Goal: Information Seeking & Learning: Learn about a topic

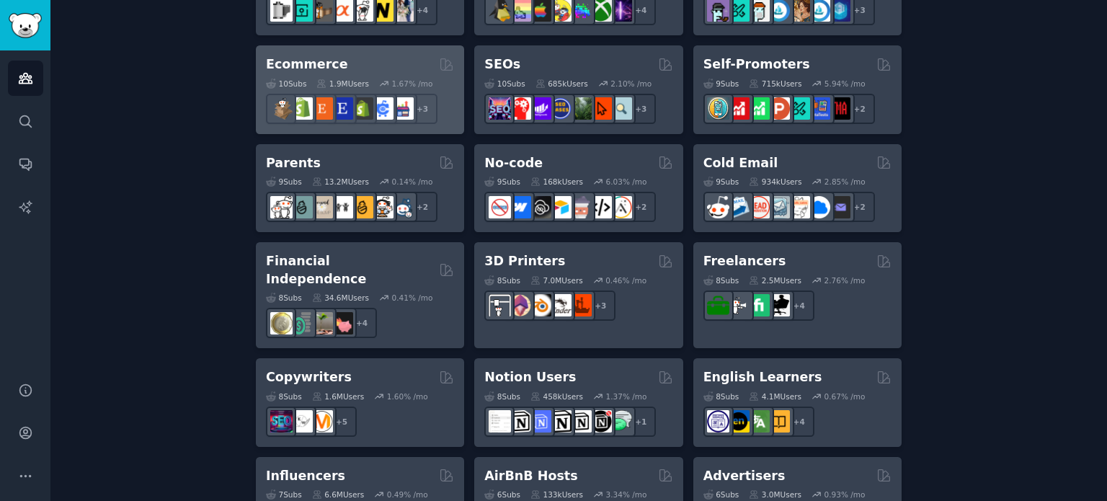
scroll to position [872, 0]
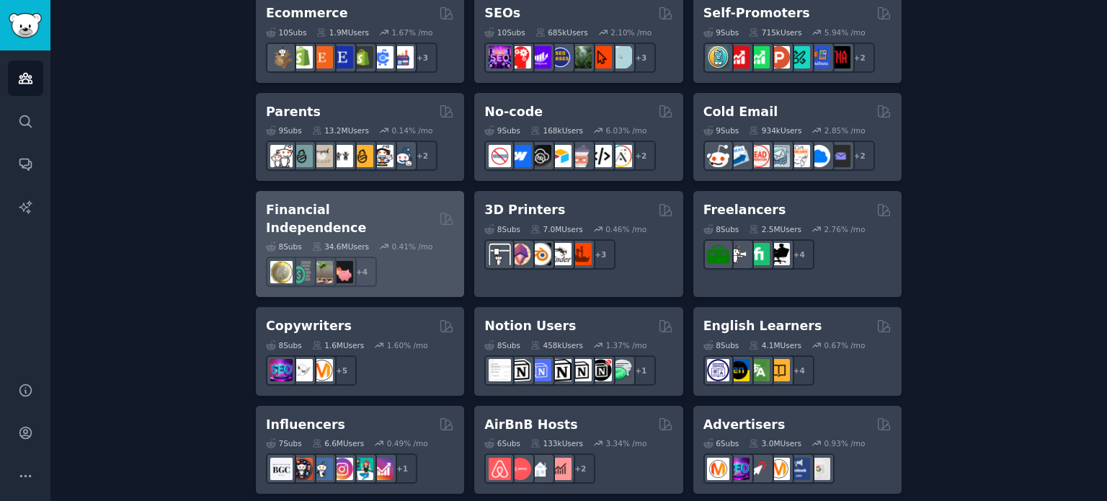
click at [375, 204] on h2 "Financial Independence" at bounding box center [350, 218] width 168 height 35
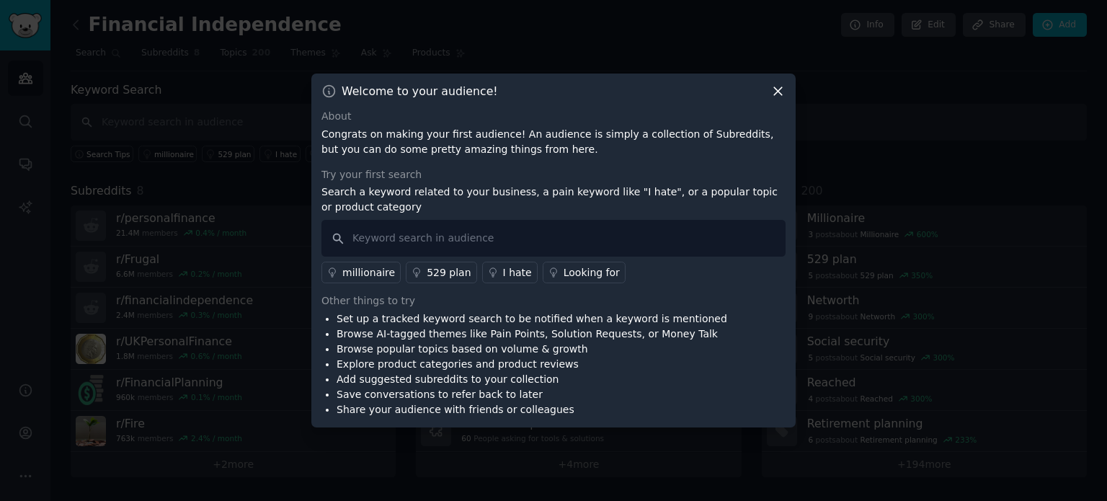
click at [773, 91] on icon at bounding box center [777, 91] width 15 height 15
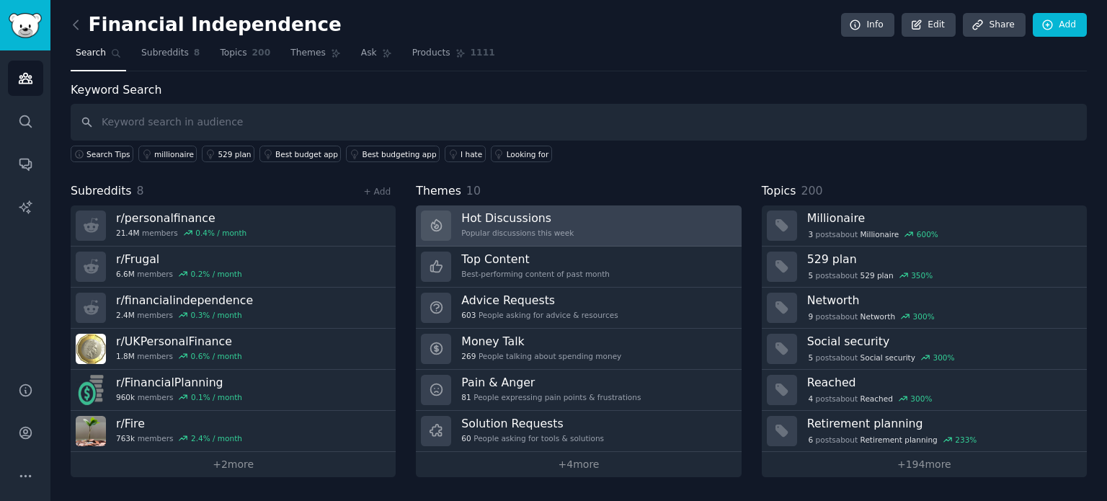
click at [494, 216] on h3 "Hot Discussions" at bounding box center [517, 217] width 112 height 15
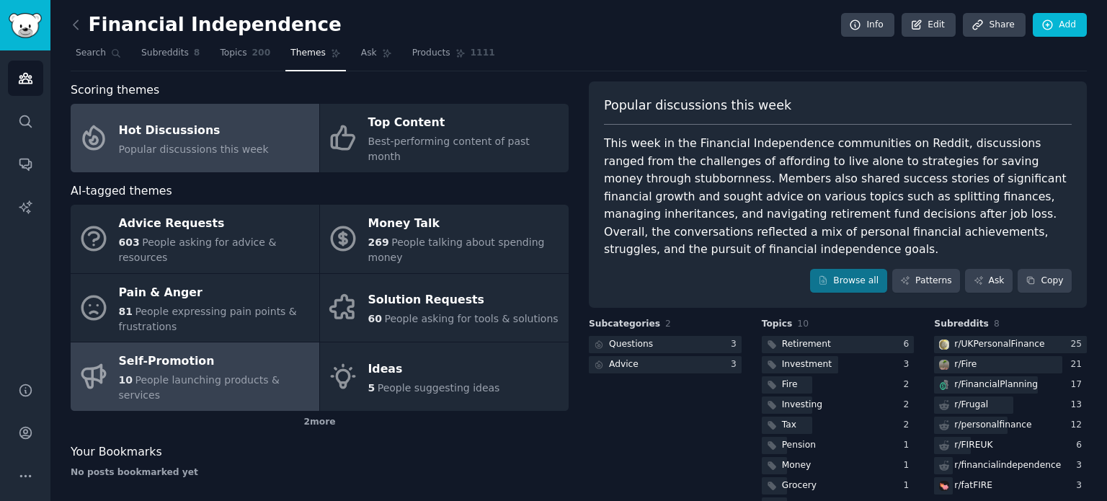
click at [194, 350] on div "Self-Promotion" at bounding box center [215, 361] width 193 height 23
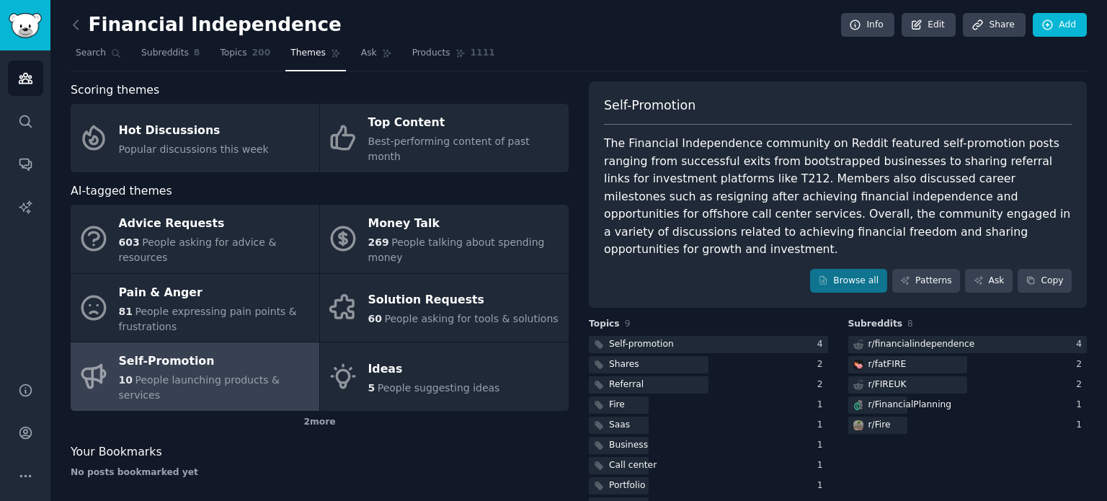
scroll to position [17, 0]
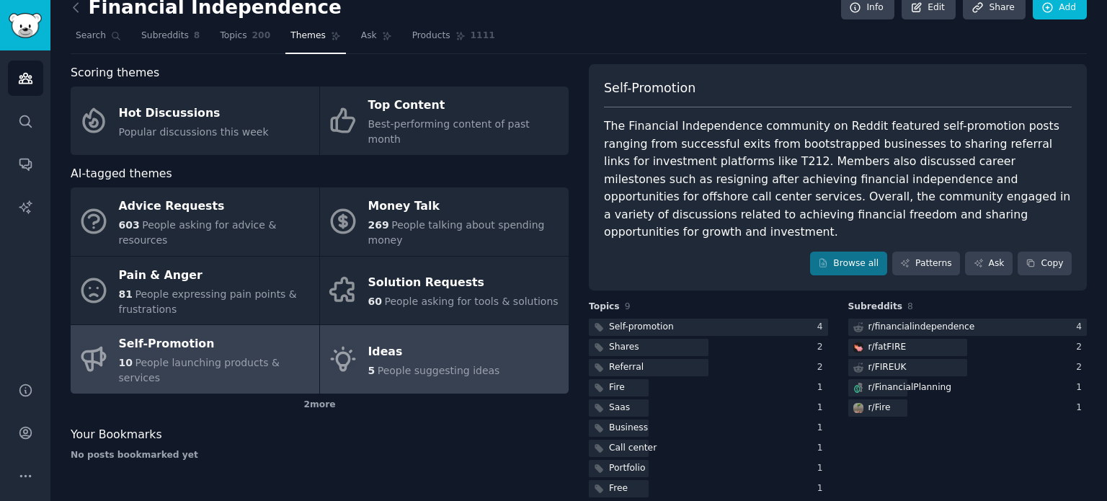
click at [438, 325] on link "Ideas 5 People suggesting ideas" at bounding box center [444, 359] width 249 height 68
